Goal: Find specific page/section: Find specific page/section

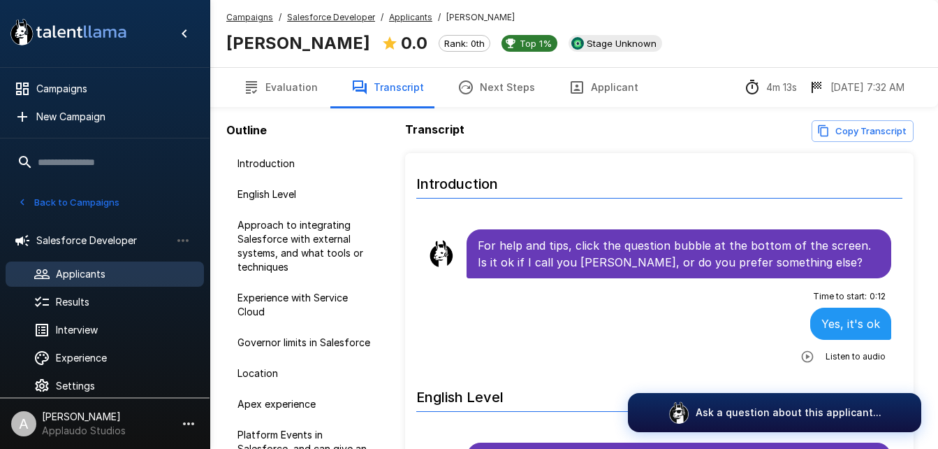
scroll to position [1209, 0]
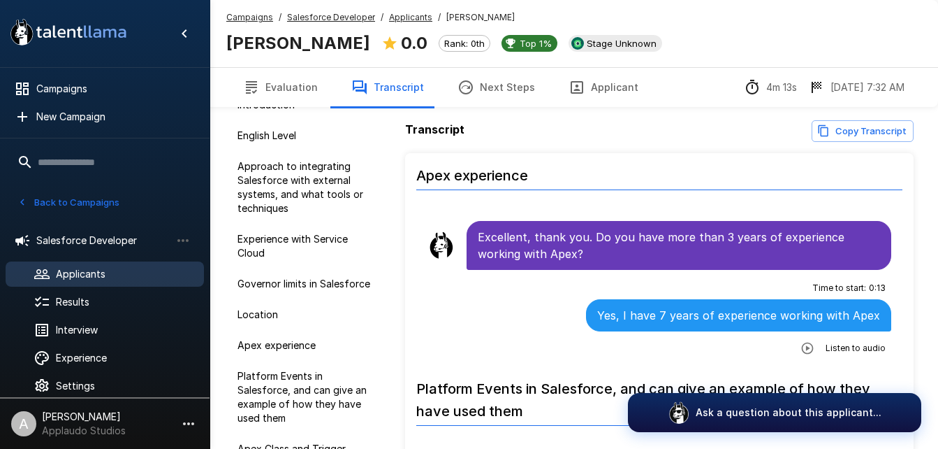
click at [245, 16] on u "Campaigns" at bounding box center [249, 17] width 47 height 10
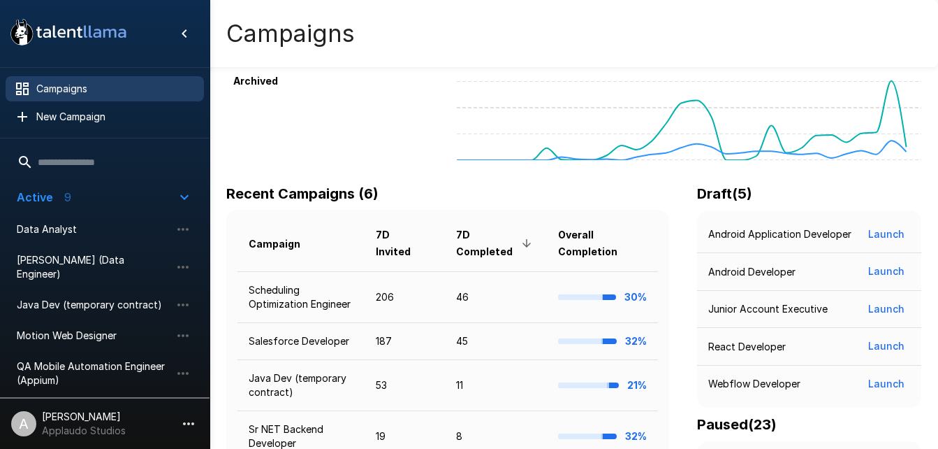
scroll to position [110, 0]
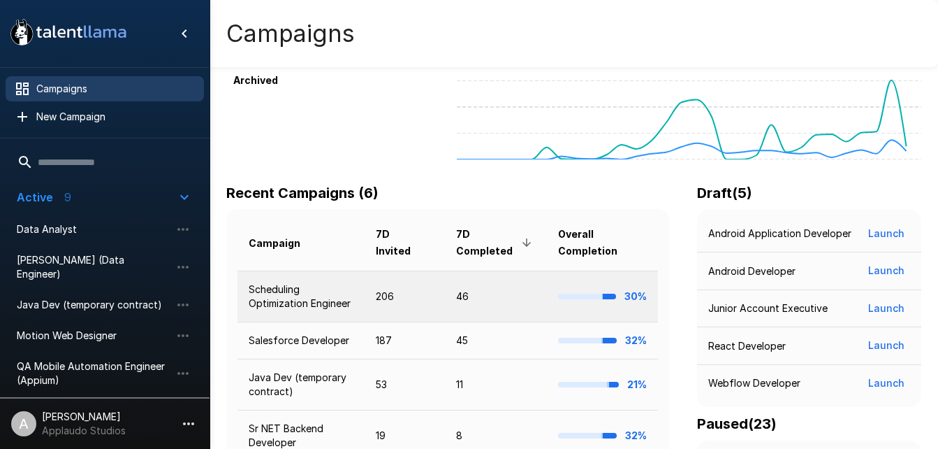
click at [301, 300] on td "Scheduling Optimization Engineer" at bounding box center [301, 295] width 127 height 51
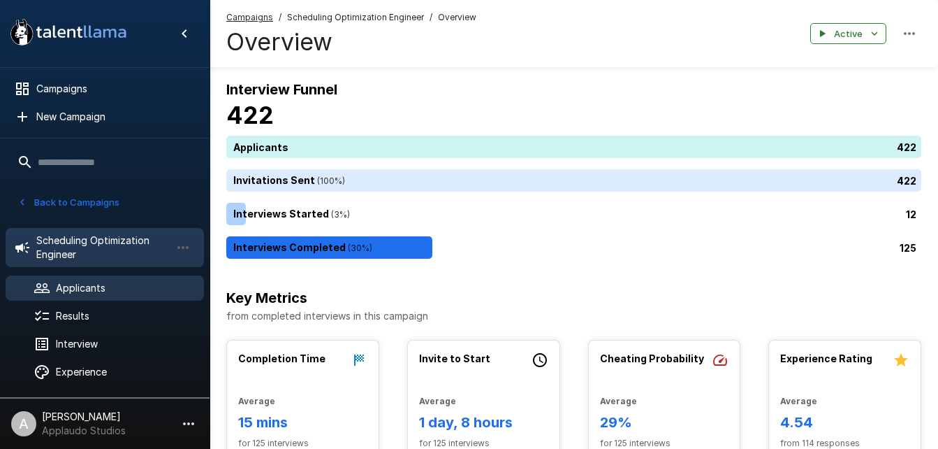
click at [105, 288] on span "Applicants" at bounding box center [124, 288] width 137 height 14
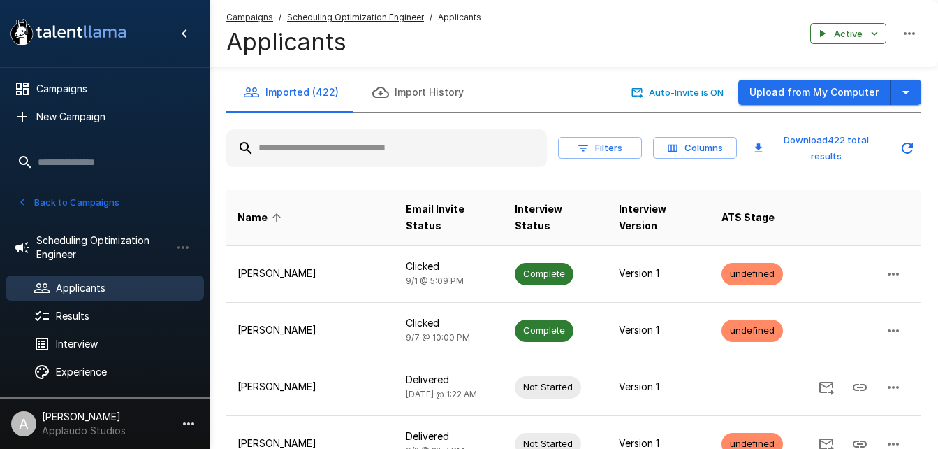
click at [342, 150] on input "text" at bounding box center [386, 148] width 321 height 25
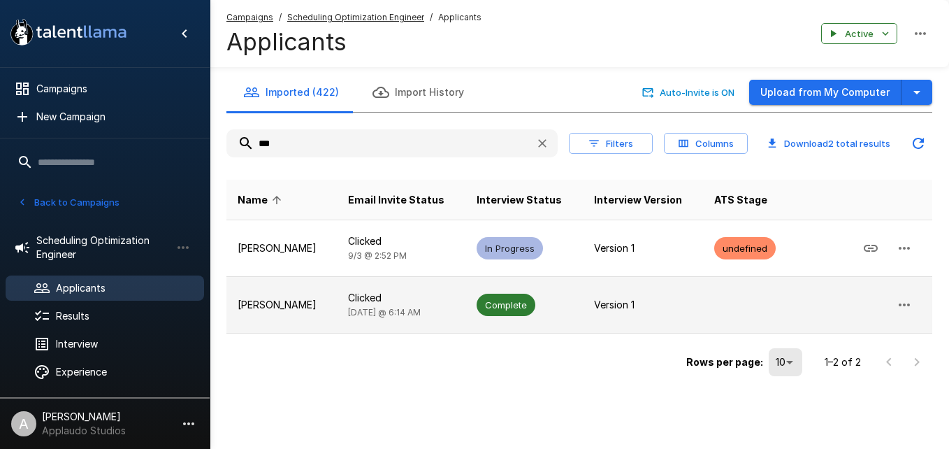
type input "***"
click at [488, 304] on span "Complete" at bounding box center [505, 304] width 59 height 13
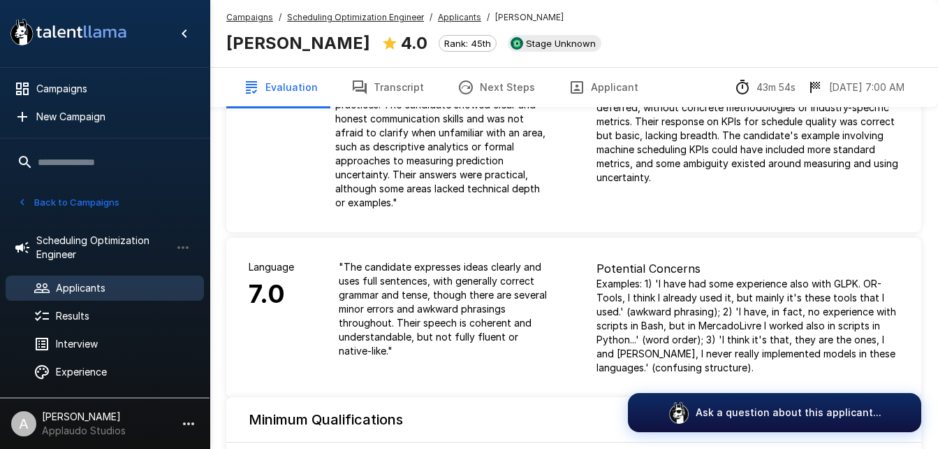
scroll to position [227, 0]
